Goal: Information Seeking & Learning: Understand process/instructions

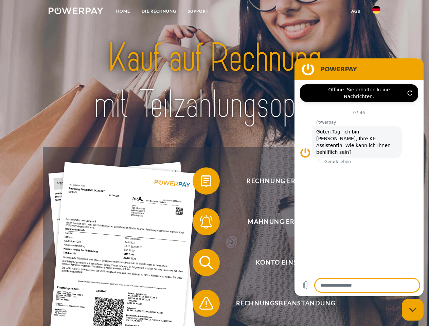
click at [76, 12] on img at bounding box center [76, 10] width 55 height 7
click at [376, 12] on img at bounding box center [376, 10] width 8 height 8
click at [356, 11] on link "agb" at bounding box center [355, 11] width 21 height 12
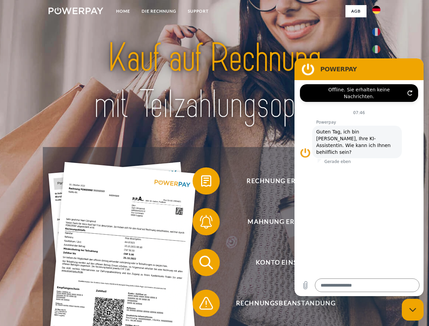
click at [201, 182] on span at bounding box center [196, 181] width 34 height 34
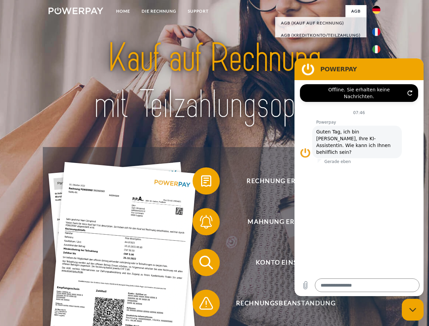
click at [201, 223] on span at bounding box center [196, 222] width 34 height 34
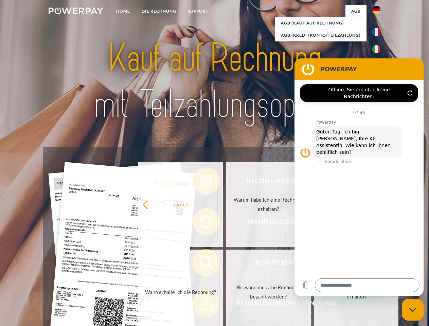
click at [226, 264] on link "Bis wann muss die Rechnung bezahlt werden?" at bounding box center [268, 292] width 85 height 85
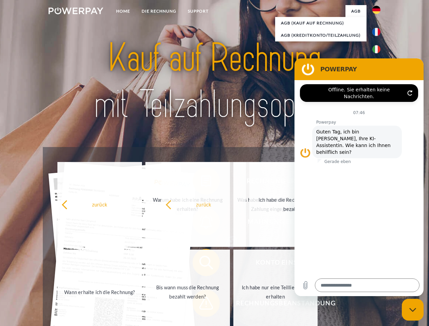
click at [201, 305] on span at bounding box center [196, 303] width 34 height 34
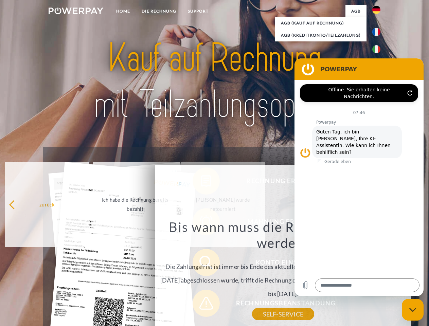
click at [413, 310] on icon "Messaging-Fenster schließen" at bounding box center [412, 310] width 7 height 4
type textarea "*"
